Goal: Task Accomplishment & Management: Complete application form

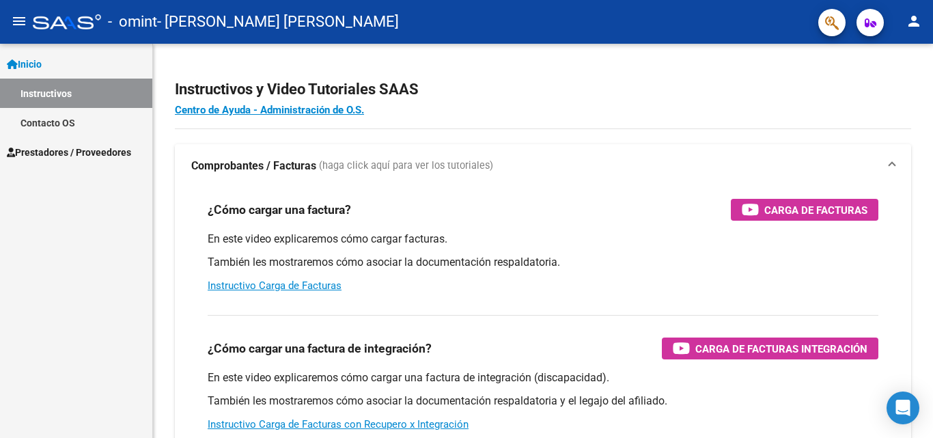
click at [16, 147] on span "Prestadores / Proveedores" at bounding box center [69, 152] width 124 height 15
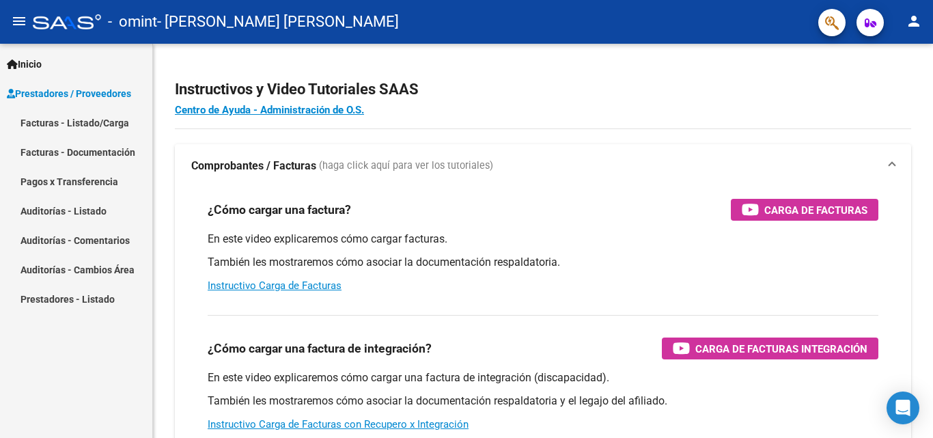
click at [34, 156] on link "Facturas - Documentación" at bounding box center [76, 151] width 152 height 29
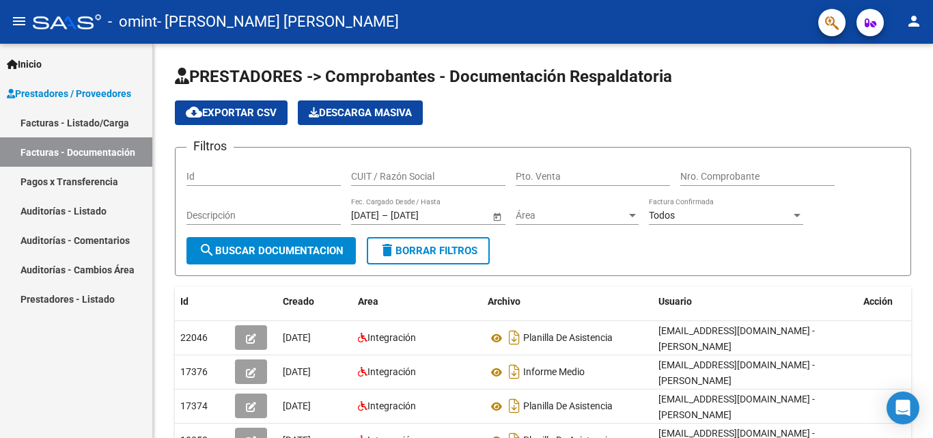
click at [69, 113] on link "Facturas - Listado/Carga" at bounding box center [76, 122] width 152 height 29
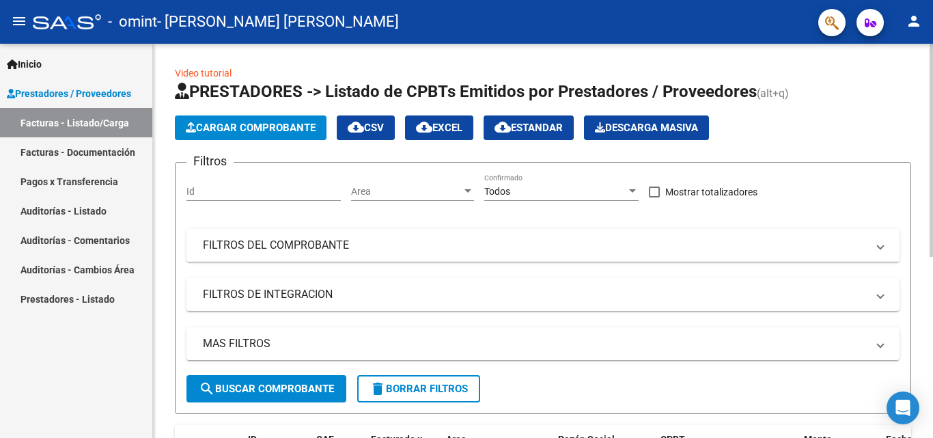
click at [312, 128] on span "Cargar Comprobante" at bounding box center [251, 128] width 130 height 12
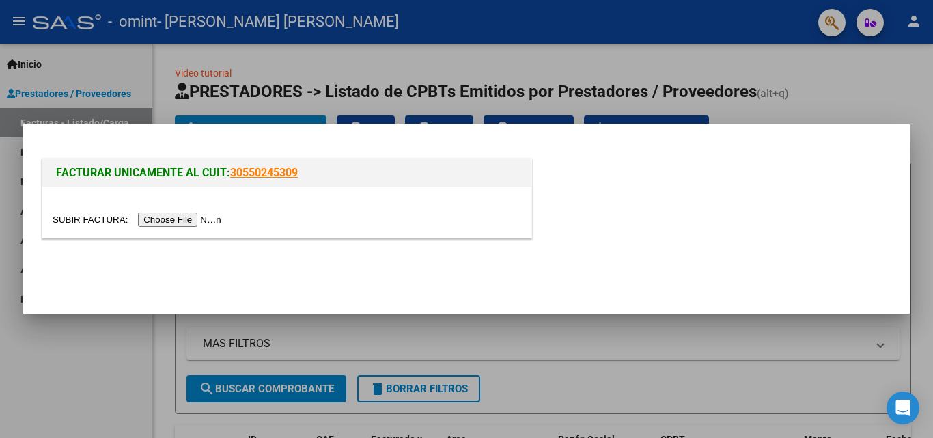
click at [153, 221] on input "file" at bounding box center [139, 219] width 173 height 14
click at [202, 221] on input "file" at bounding box center [139, 219] width 173 height 14
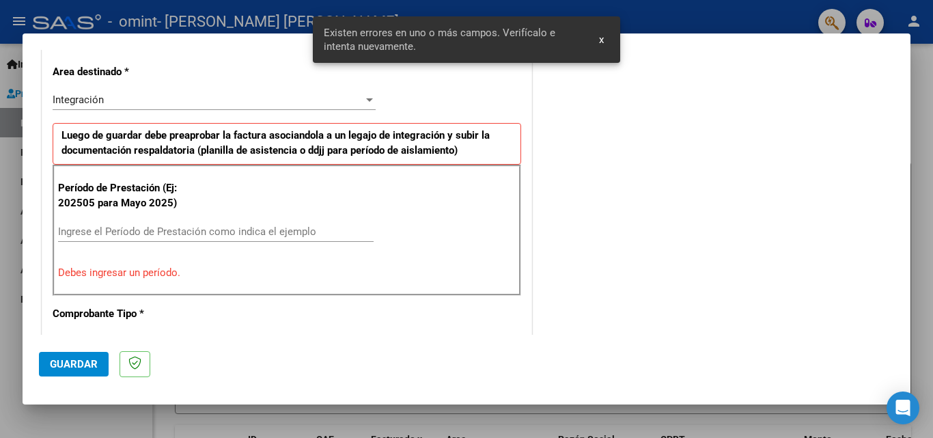
scroll to position [334, 0]
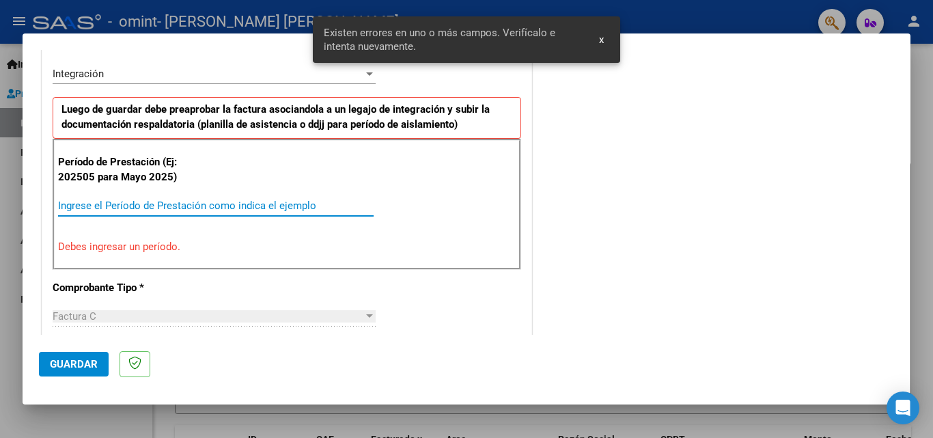
click at [150, 199] on input "Ingrese el Período de Prestación como indica el ejemplo" at bounding box center [216, 205] width 316 height 12
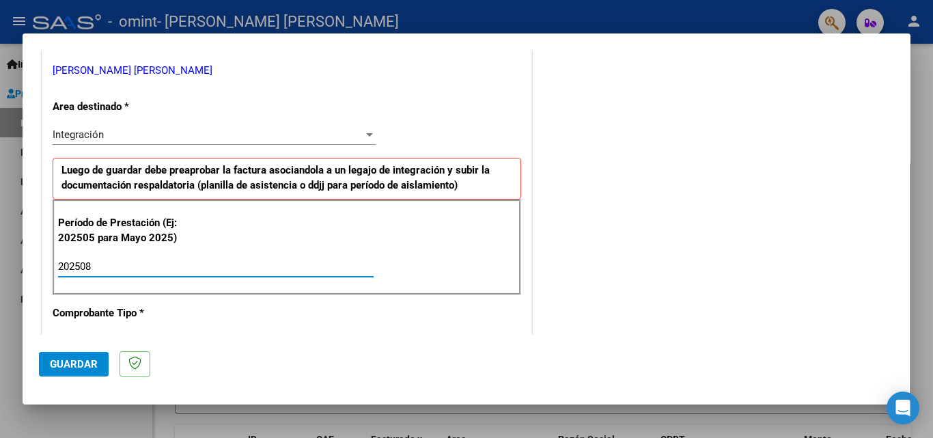
scroll to position [137, 0]
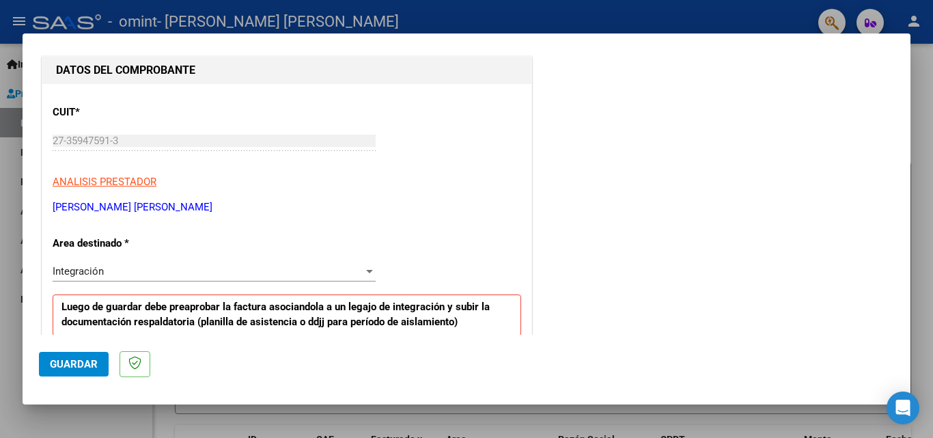
type input "202508"
click at [111, 270] on div "Integración" at bounding box center [208, 271] width 311 height 12
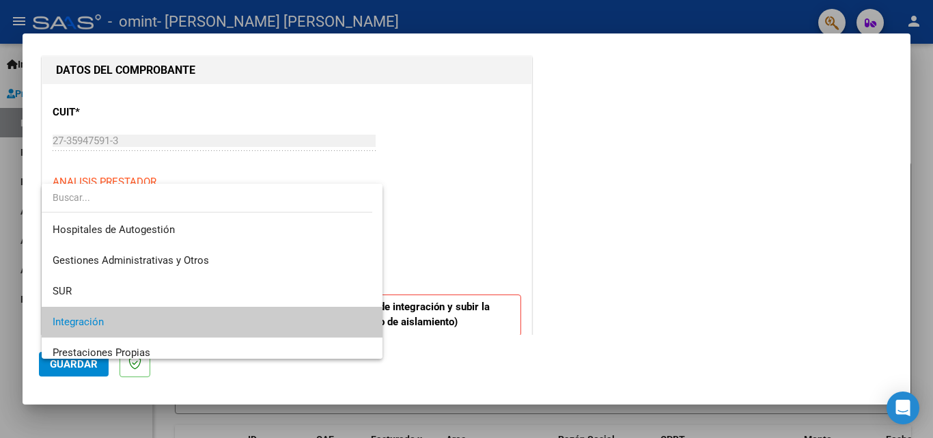
scroll to position [51, 0]
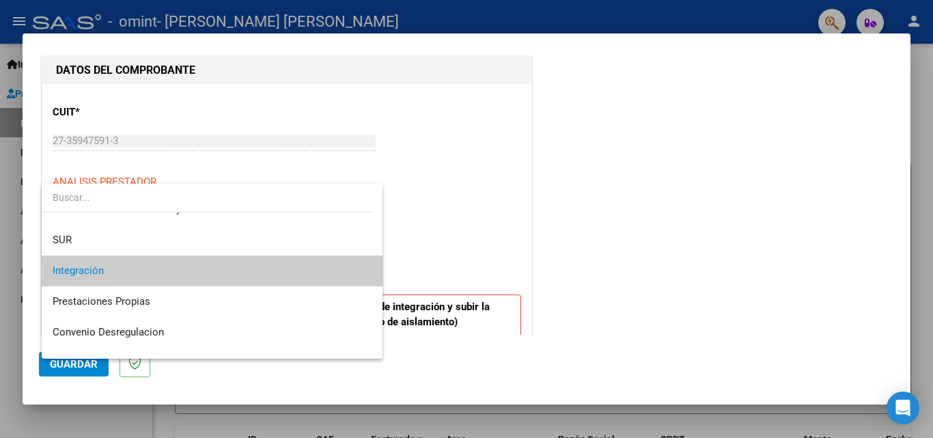
click at [111, 270] on span "Integración" at bounding box center [212, 270] width 319 height 31
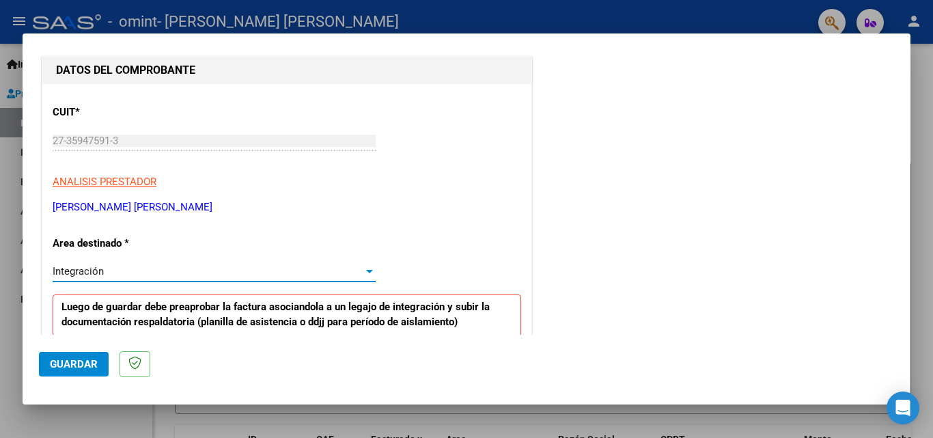
scroll to position [615, 0]
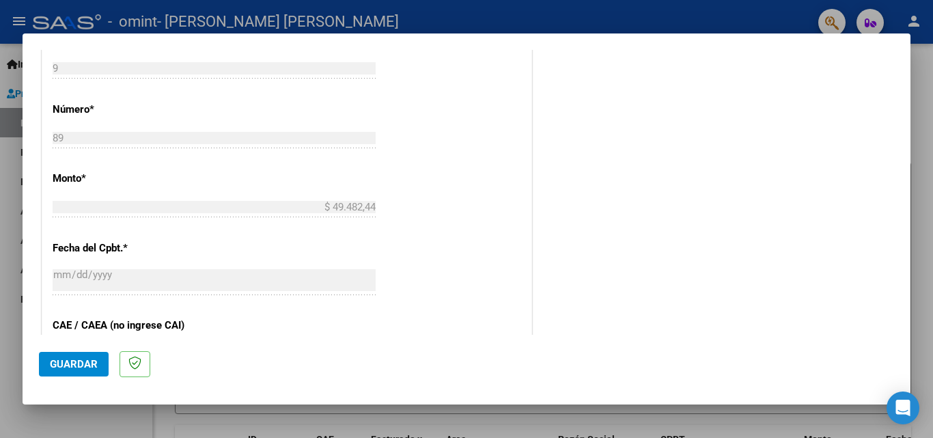
click at [73, 358] on span "Guardar" at bounding box center [74, 364] width 48 height 12
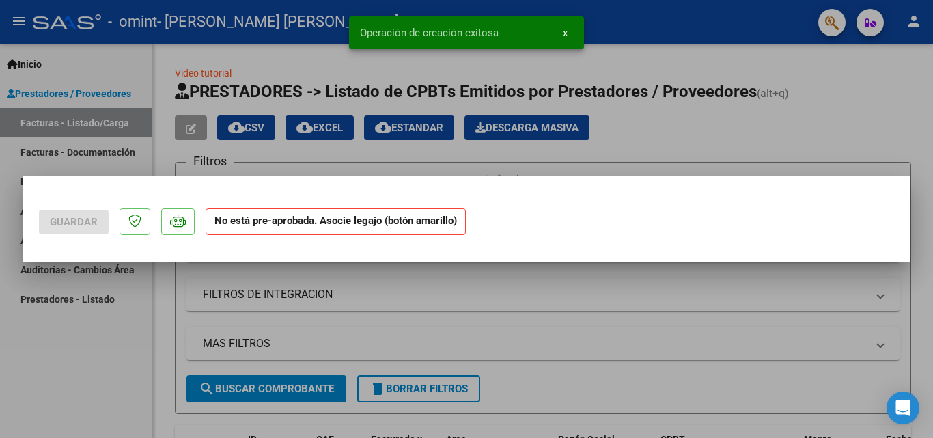
scroll to position [0, 0]
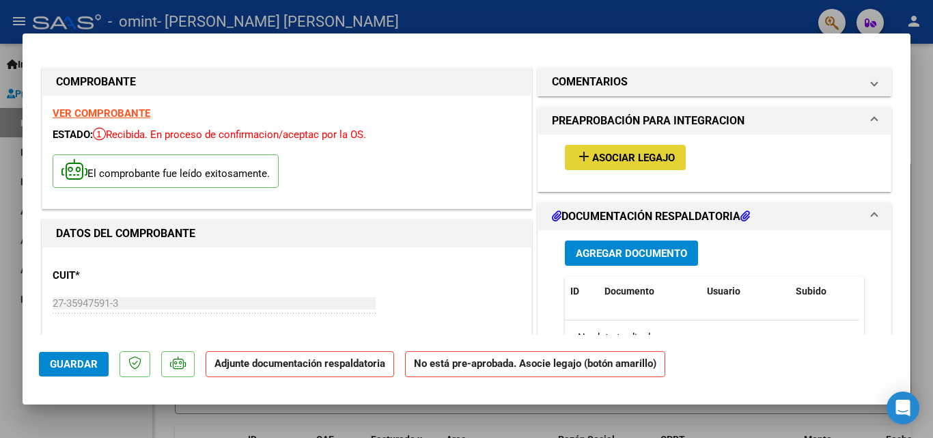
click at [603, 154] on span "Asociar Legajo" at bounding box center [633, 158] width 83 height 12
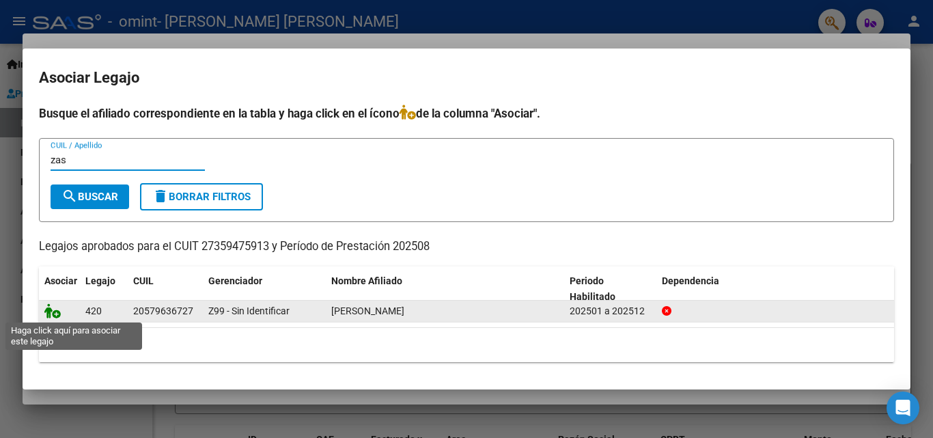
type input "zas"
click at [55, 308] on icon at bounding box center [52, 310] width 16 height 15
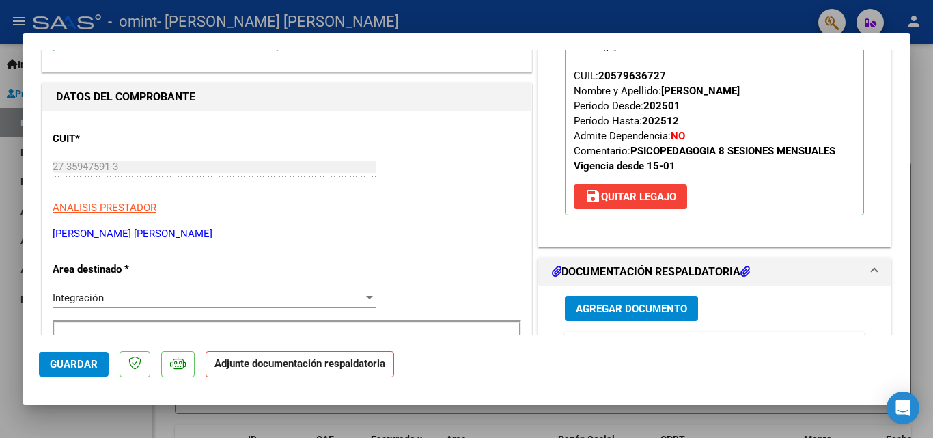
scroll to position [205, 0]
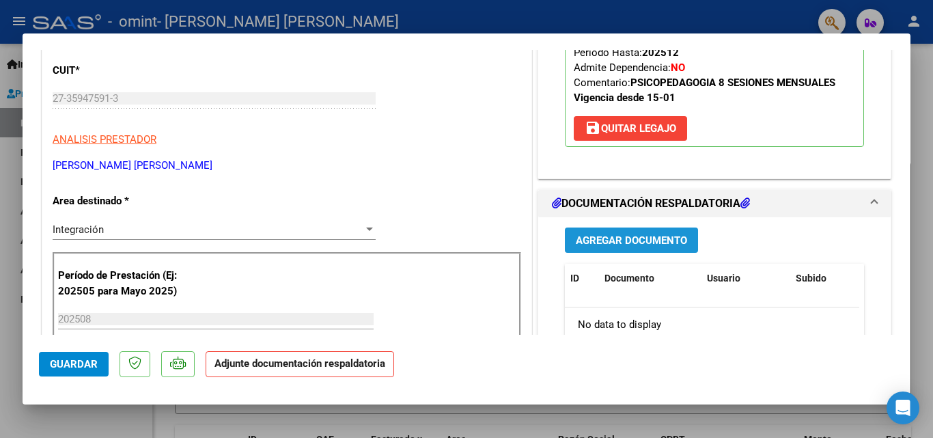
click at [652, 247] on span "Agregar Documento" at bounding box center [631, 240] width 111 height 12
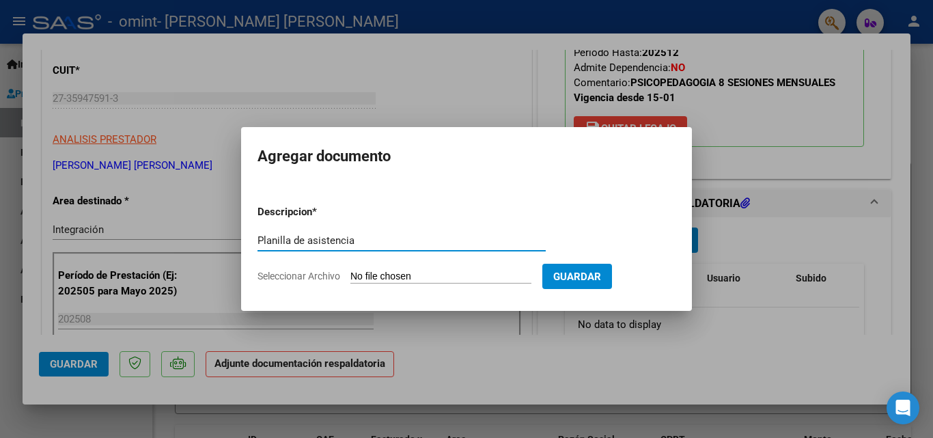
type input "Planilla de asistencia"
click at [486, 277] on input "Seleccionar Archivo" at bounding box center [440, 276] width 181 height 13
type input "C:\fakepath\Planilla de asistencia. [PERSON_NAME]. [DATE].pdf"
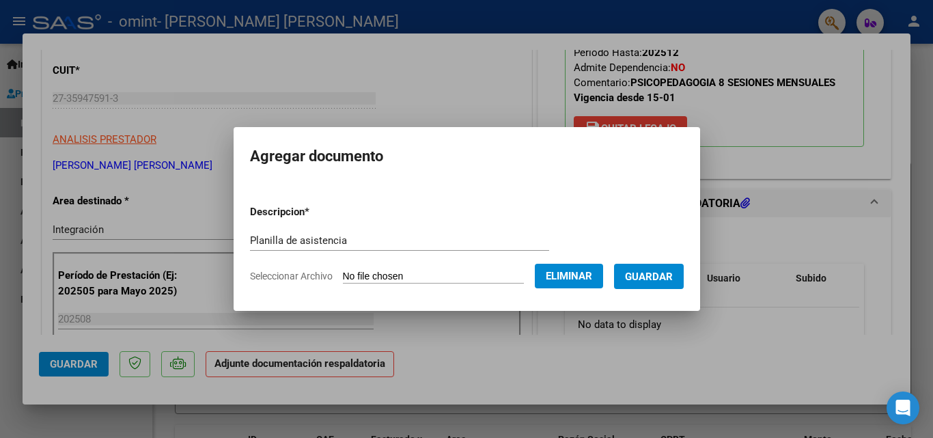
click at [655, 273] on span "Guardar" at bounding box center [649, 276] width 48 height 12
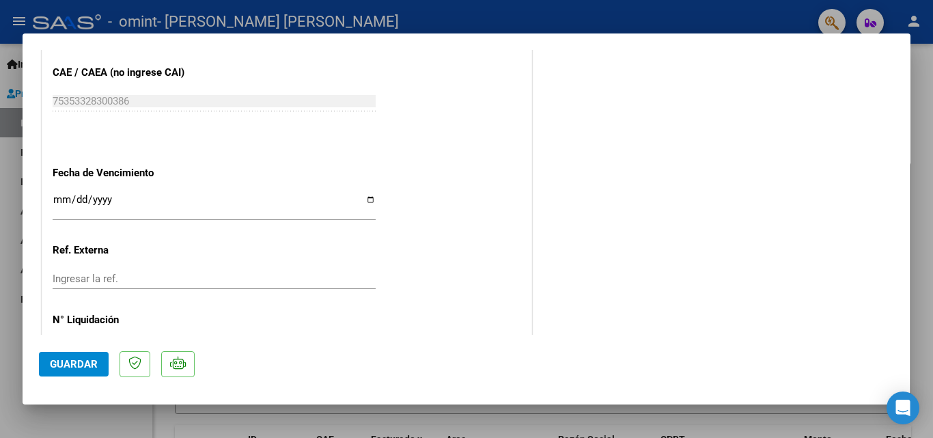
scroll to position [938, 0]
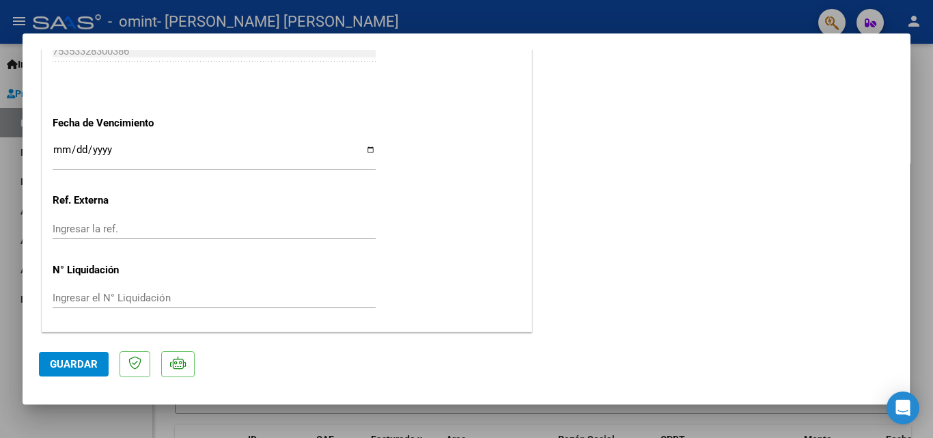
click at [80, 370] on span "Guardar" at bounding box center [74, 364] width 48 height 12
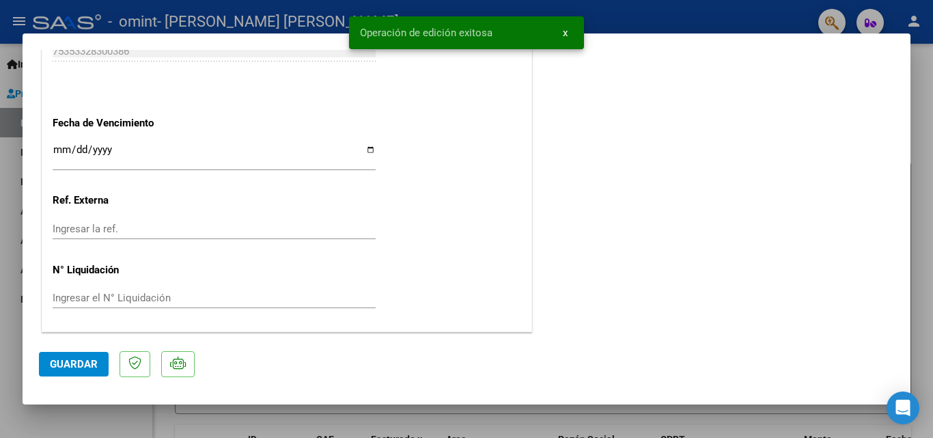
click at [574, 33] on button "x" at bounding box center [565, 32] width 27 height 25
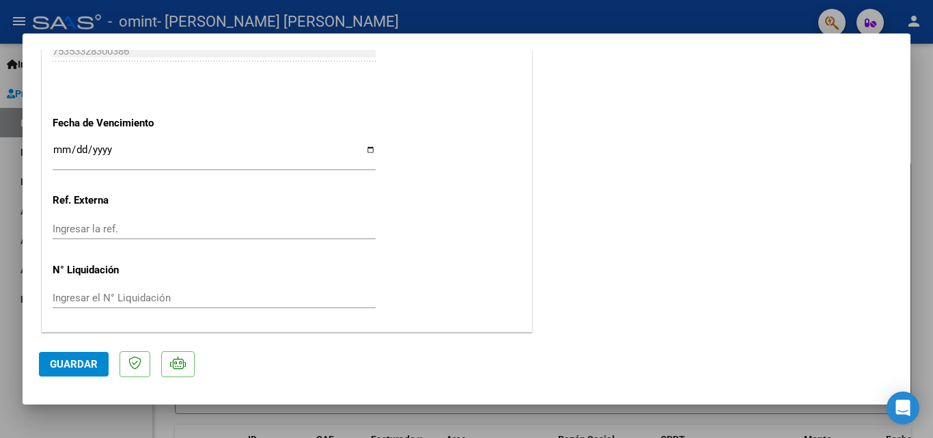
click at [931, 219] on div at bounding box center [466, 219] width 933 height 438
type input "$ 0,00"
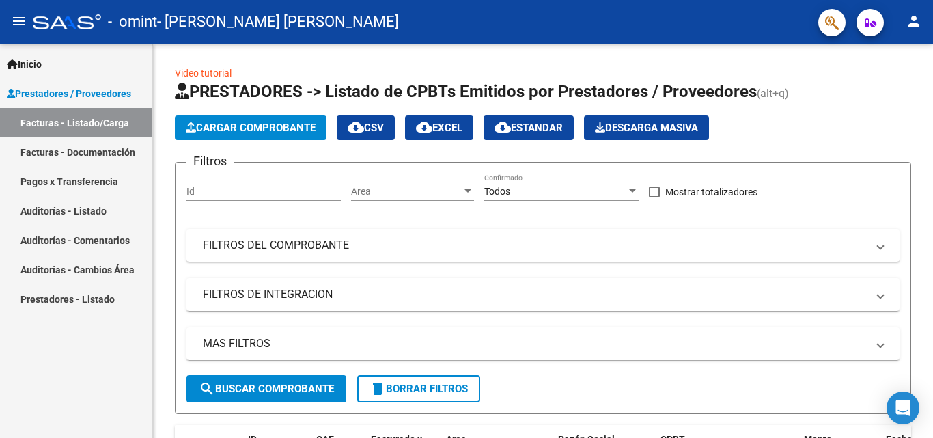
click at [61, 156] on link "Facturas - Documentación" at bounding box center [76, 151] width 152 height 29
